Goal: Check status: Check status

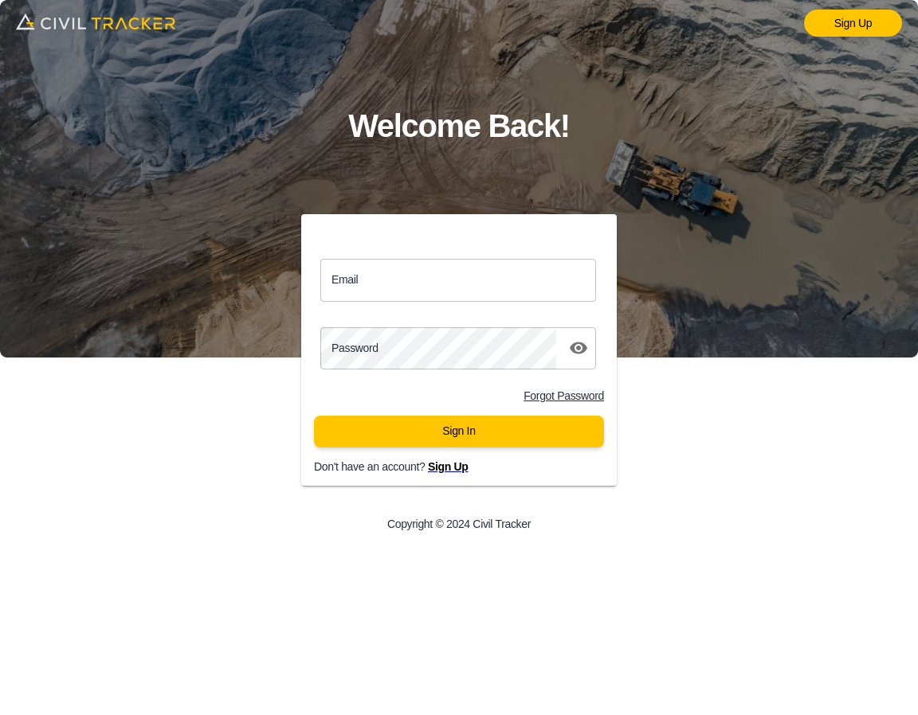
click at [427, 286] on input "Email" at bounding box center [458, 280] width 276 height 42
type input "[EMAIL_ADDRESS][DOMAIN_NAME]"
click at [246, 323] on div "Sign Up Welcome Back! Email Email Password password Forgot Password Sign In Don…" at bounding box center [459, 357] width 918 height 715
click at [475, 429] on button "Sign In" at bounding box center [459, 432] width 290 height 32
drag, startPoint x: 403, startPoint y: 274, endPoint x: 414, endPoint y: 296, distance: 24.2
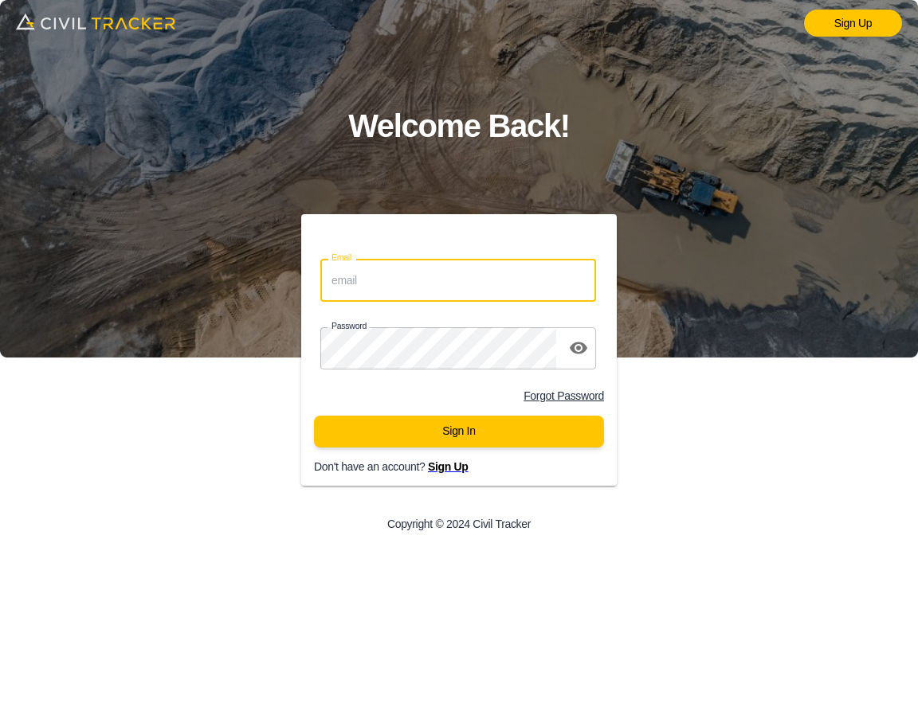
click at [403, 275] on input "Email" at bounding box center [458, 280] width 276 height 42
type input "[EMAIL_ADDRESS][DOMAIN_NAME]"
click at [444, 427] on button "Sign In" at bounding box center [459, 432] width 290 height 32
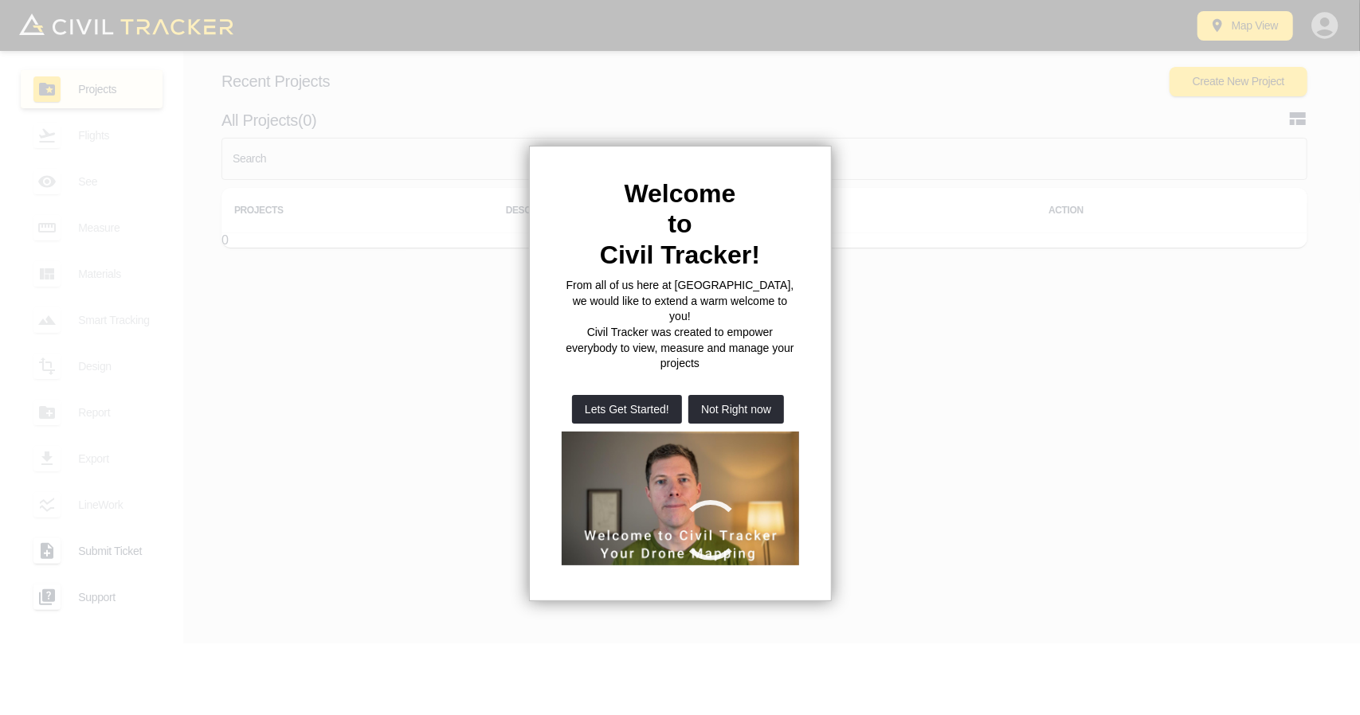
click at [753, 395] on button "Not Right now" at bounding box center [736, 409] width 96 height 29
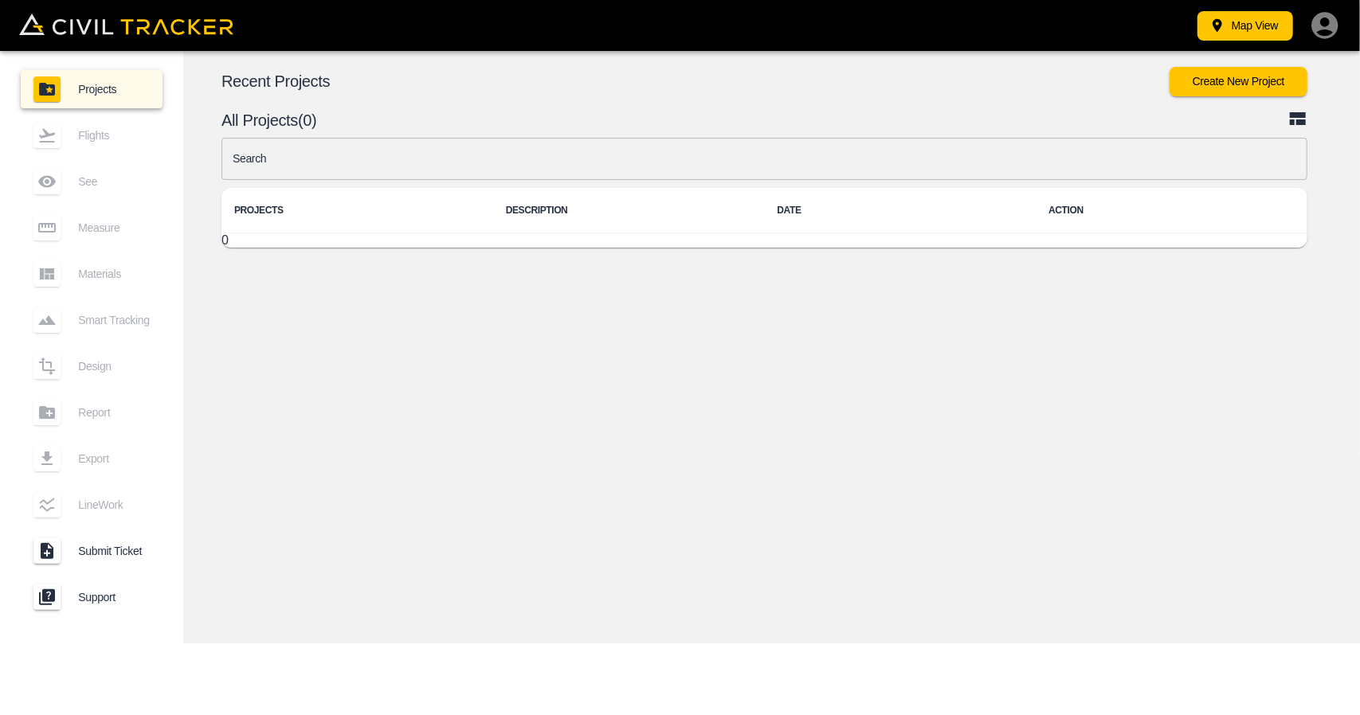
click at [580, 160] on input "text" at bounding box center [764, 159] width 1086 height 42
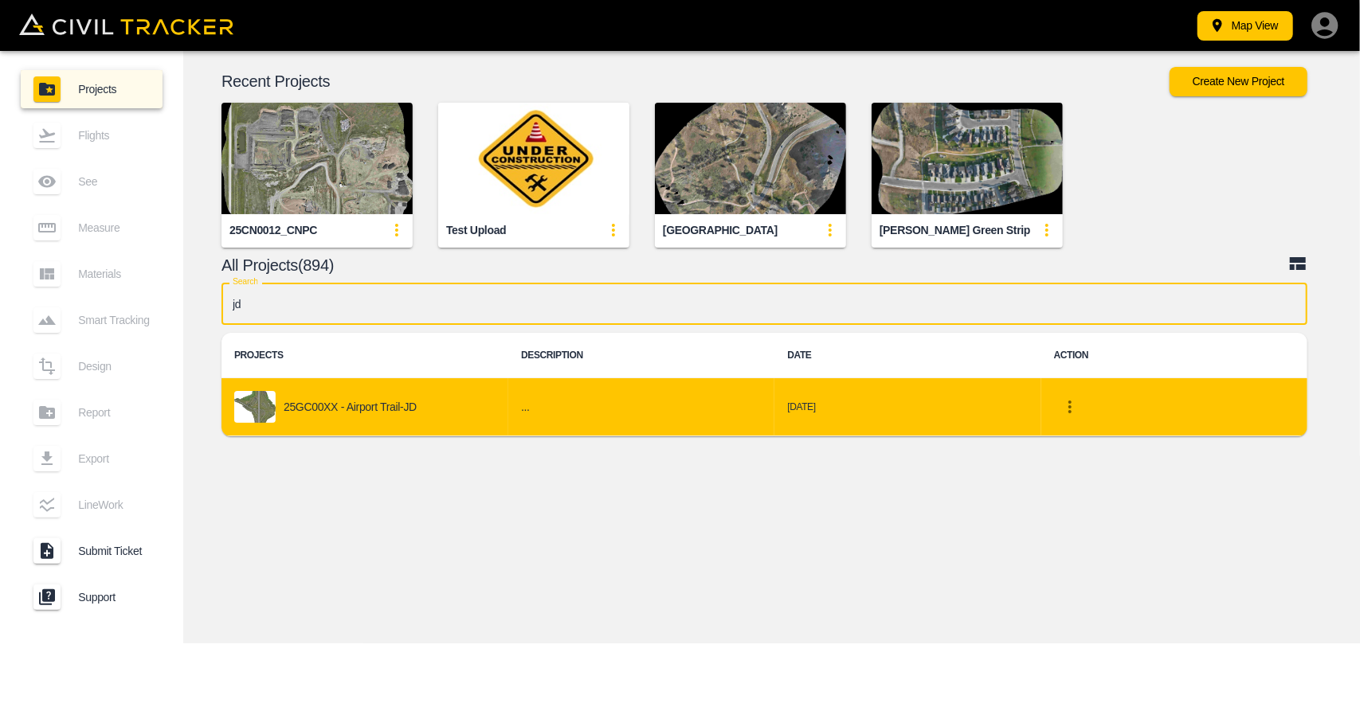
type input "jd"
click at [380, 404] on p "25GC00XX - Airport Trail-JD" at bounding box center [350, 407] width 133 height 13
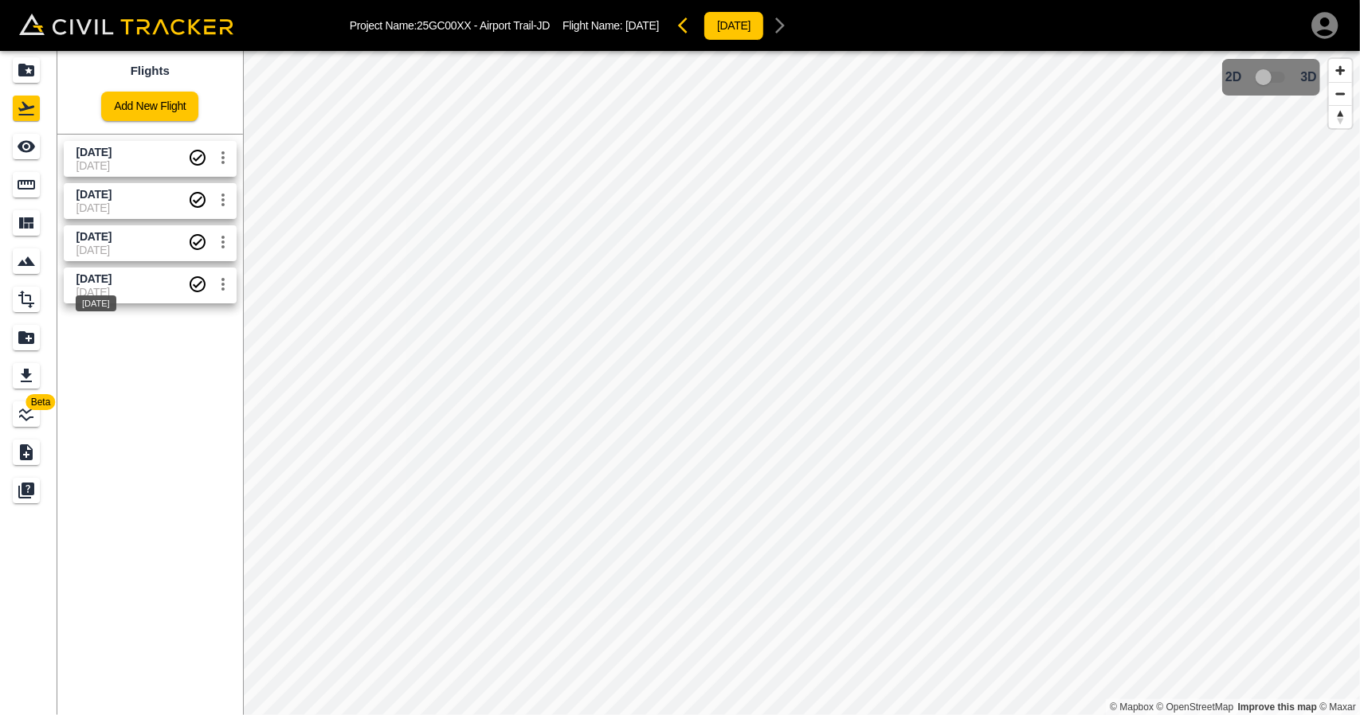
click at [84, 278] on span "26 June 2025" at bounding box center [93, 278] width 35 height 13
click at [14, 140] on div "See" at bounding box center [26, 146] width 27 height 25
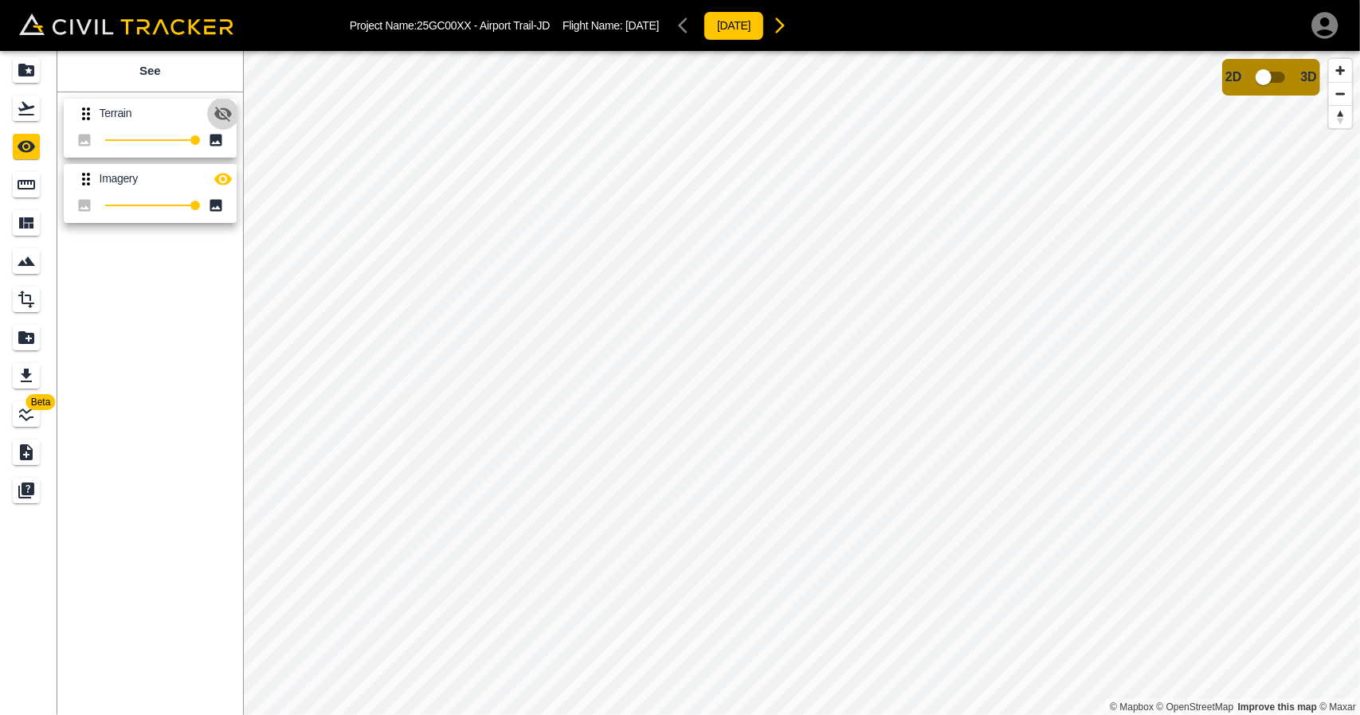
click at [229, 112] on icon "button" at bounding box center [223, 114] width 18 height 15
click at [229, 112] on icon "button" at bounding box center [223, 114] width 18 height 12
click at [224, 112] on icon "button" at bounding box center [223, 113] width 19 height 19
click at [222, 105] on icon "button" at bounding box center [223, 113] width 19 height 19
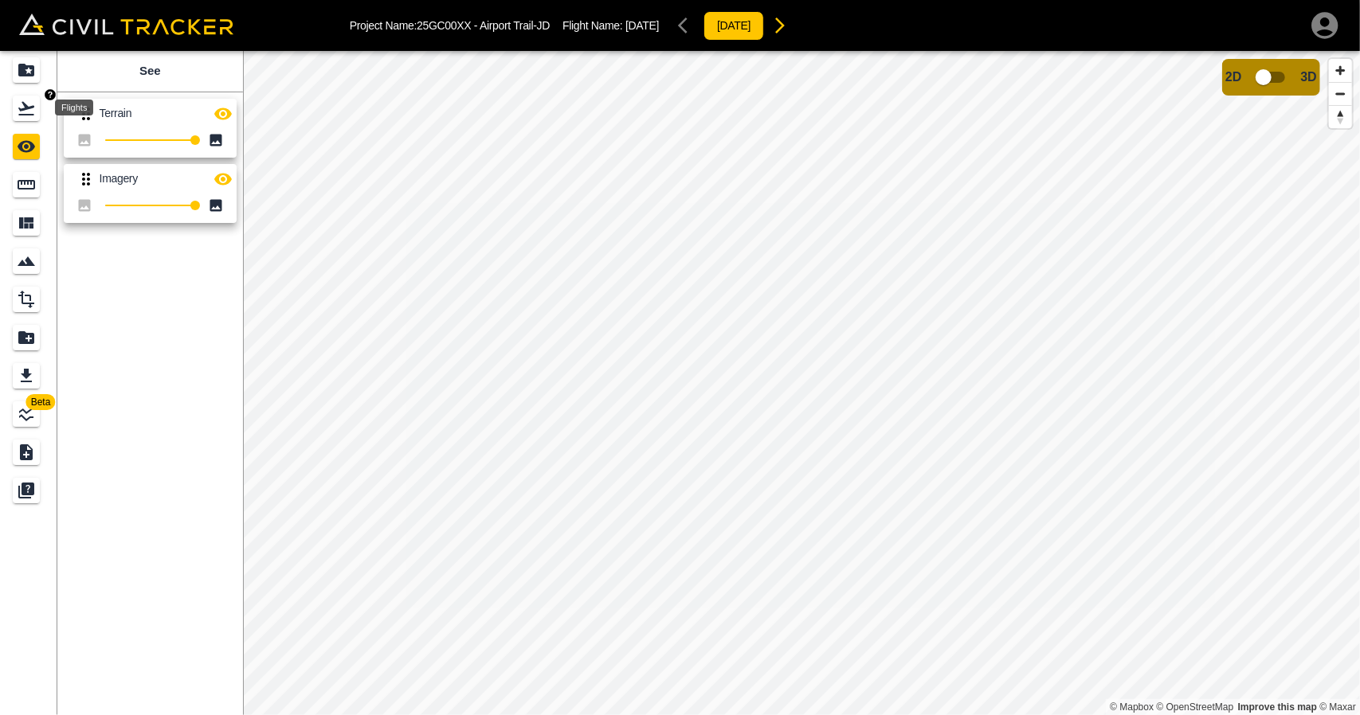
click at [32, 114] on icon "Flights" at bounding box center [26, 109] width 16 height 14
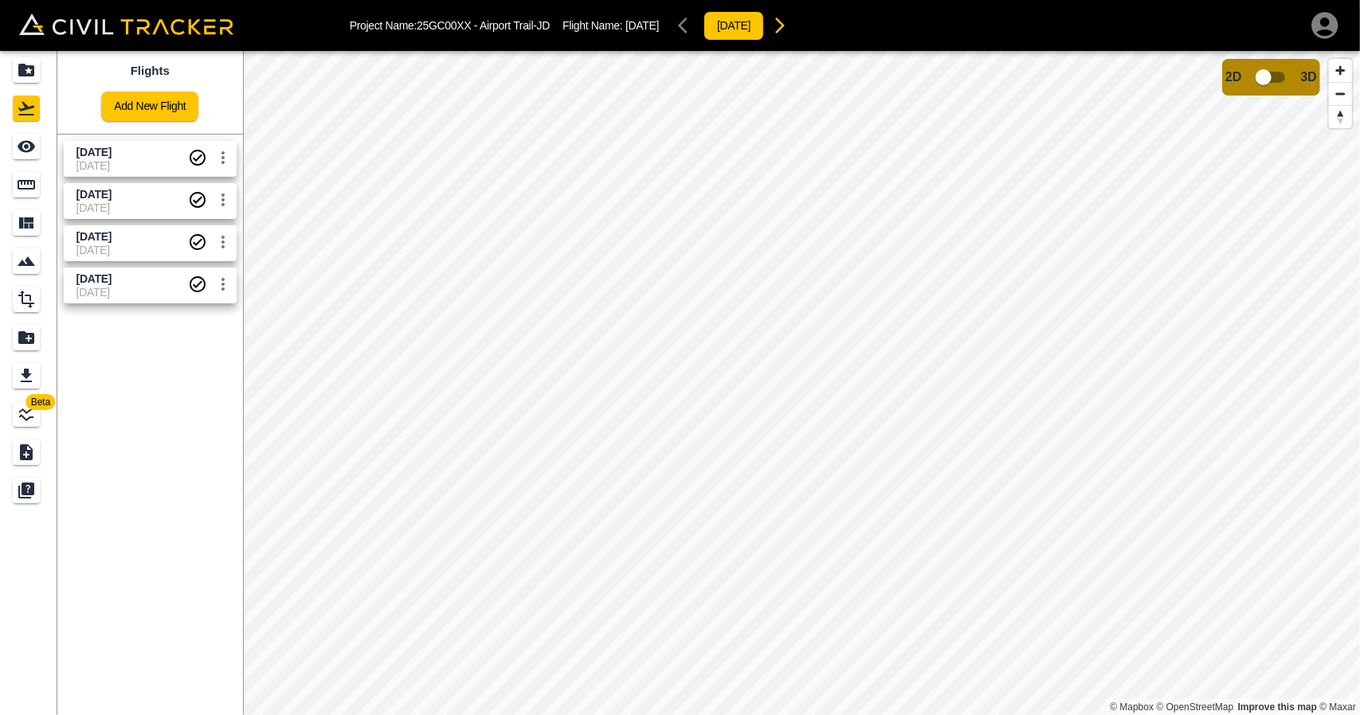
click at [90, 226] on link "Aug 15 2025 20-08-2025" at bounding box center [150, 243] width 173 height 36
click at [29, 148] on icon "See" at bounding box center [26, 146] width 19 height 19
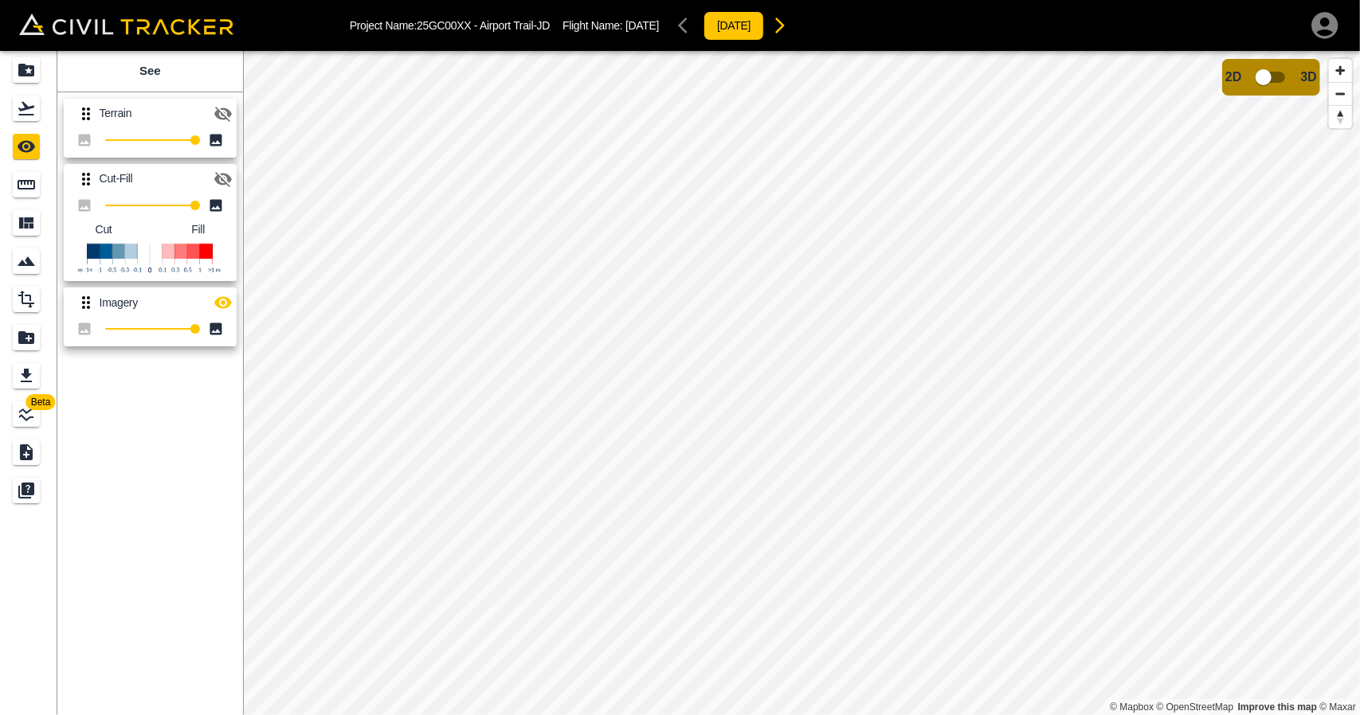
click at [218, 176] on icon "button" at bounding box center [223, 179] width 18 height 15
click at [223, 316] on button "button" at bounding box center [223, 303] width 32 height 32
click at [33, 112] on icon "Flights" at bounding box center [26, 108] width 19 height 19
